Goal: Navigation & Orientation: Understand site structure

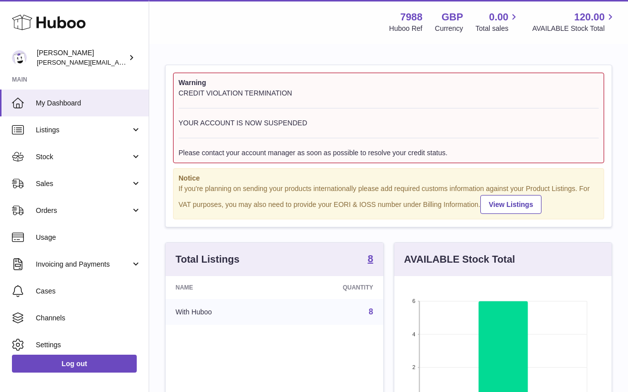
scroll to position [155, 217]
click at [336, 148] on div "CREDIT VIOLATION TERMINATION YOUR ACCOUNT IS NOW SUSPENDED Please contact your …" at bounding box center [389, 123] width 420 height 69
click at [337, 152] on div "CREDIT VIOLATION TERMINATION YOUR ACCOUNT IS NOW SUSPENDED Please contact your …" at bounding box center [389, 123] width 420 height 69
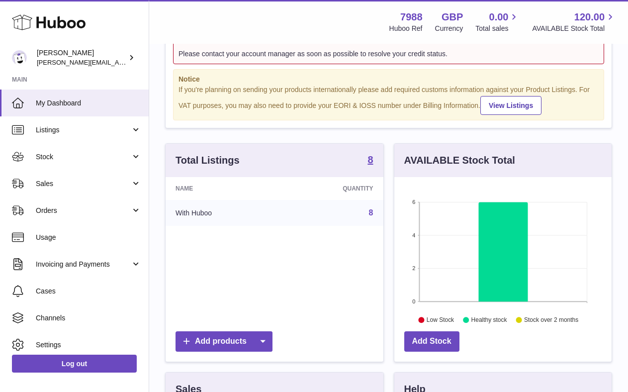
scroll to position [54, 0]
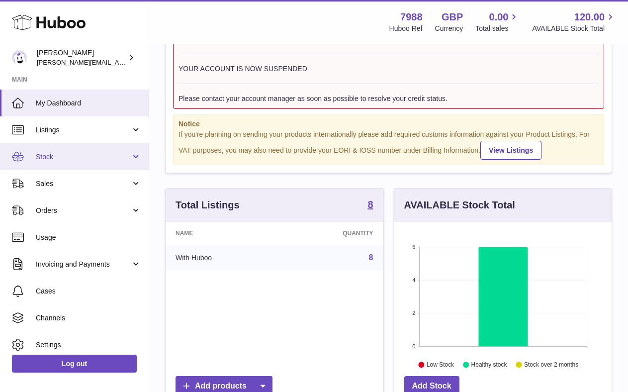
click at [49, 159] on span "Stock" at bounding box center [83, 156] width 95 height 9
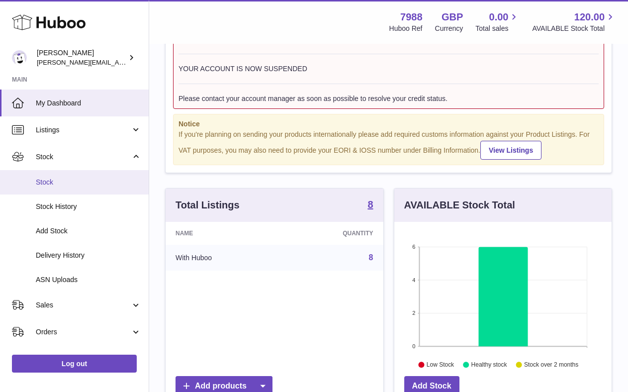
click at [51, 183] on span "Stock" at bounding box center [88, 182] width 105 height 9
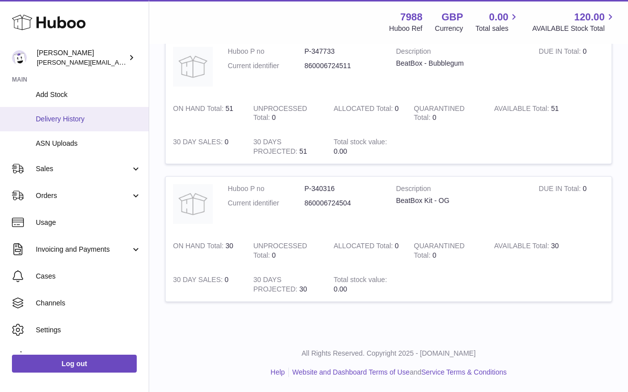
scroll to position [154, 0]
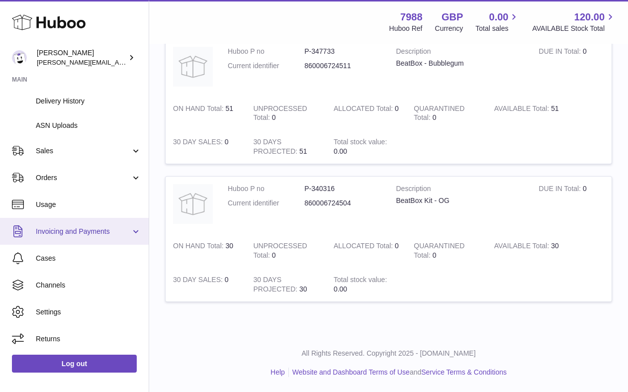
click at [73, 231] on span "Invoicing and Payments" at bounding box center [83, 231] width 95 height 9
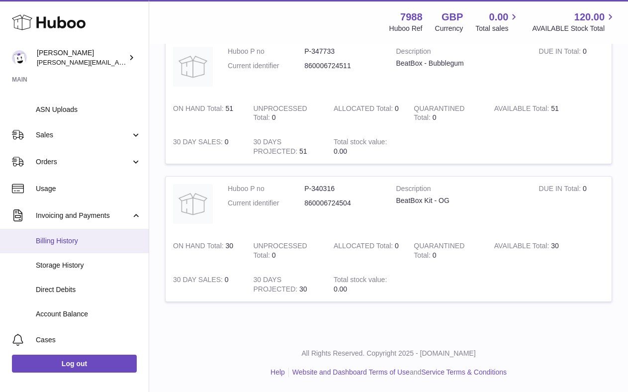
scroll to position [151, 0]
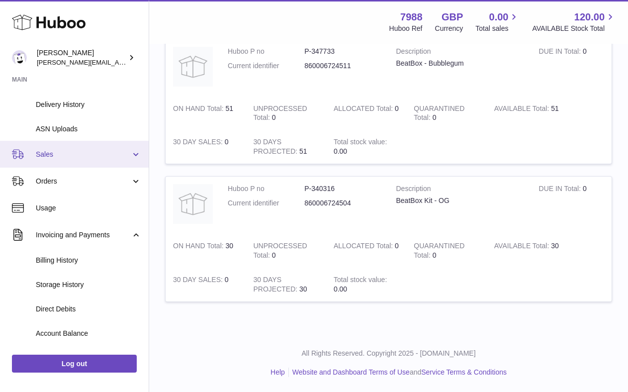
click at [53, 158] on span "Sales" at bounding box center [83, 154] width 95 height 9
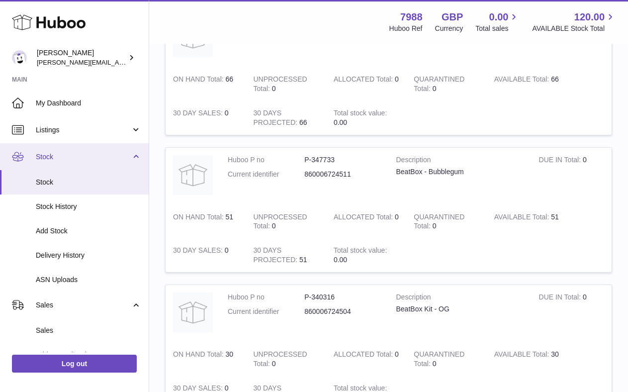
scroll to position [791, 0]
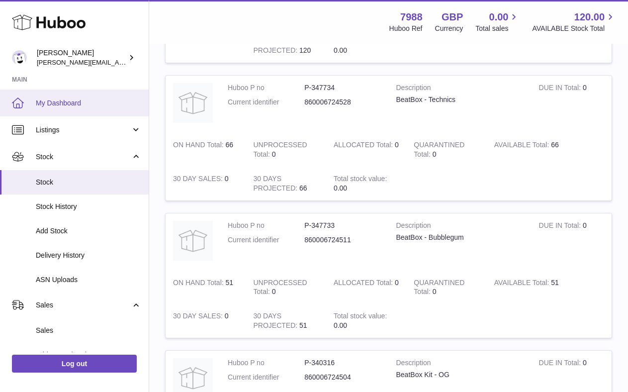
click at [67, 105] on span "My Dashboard" at bounding box center [88, 103] width 105 height 9
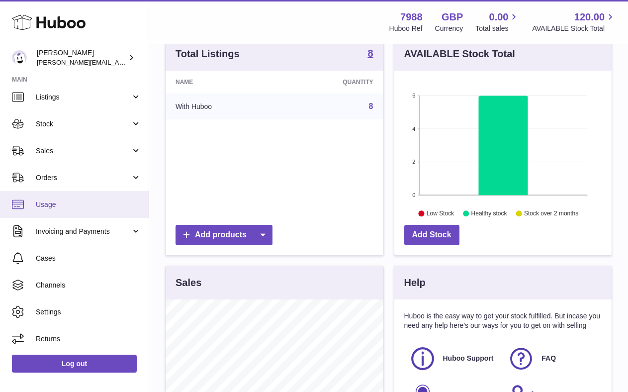
scroll to position [206, 0]
